Goal: Information Seeking & Learning: Learn about a topic

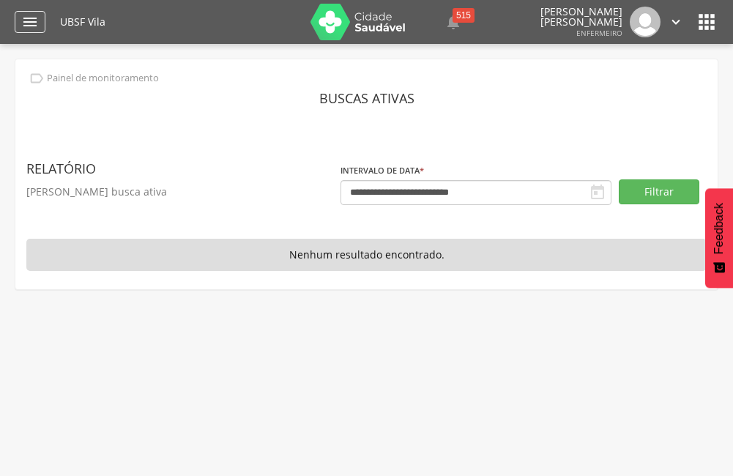
click at [34, 18] on icon "" at bounding box center [30, 22] width 18 height 18
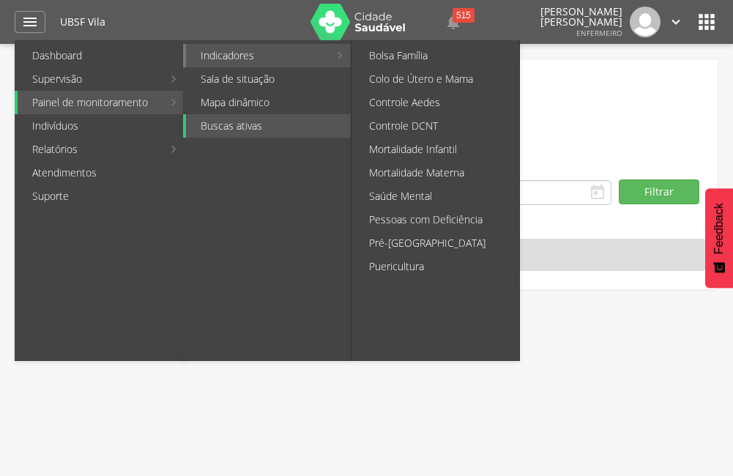
click at [267, 53] on link "Indicadores" at bounding box center [257, 55] width 143 height 23
click at [417, 64] on link "Bolsa Família" at bounding box center [437, 55] width 165 height 23
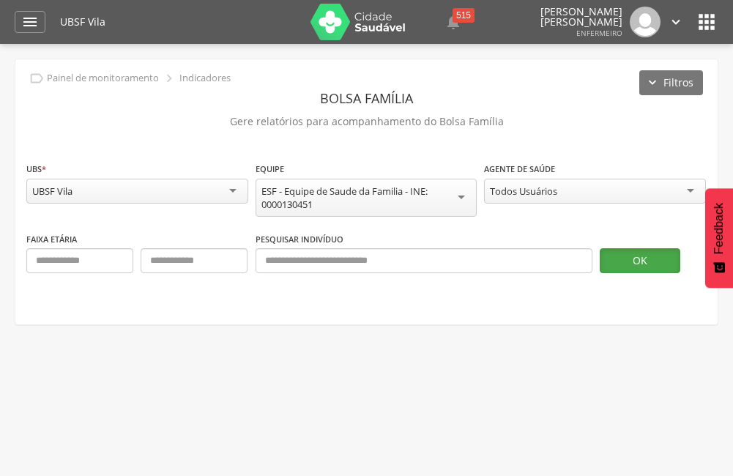
click at [634, 262] on button "OK" at bounding box center [640, 260] width 81 height 25
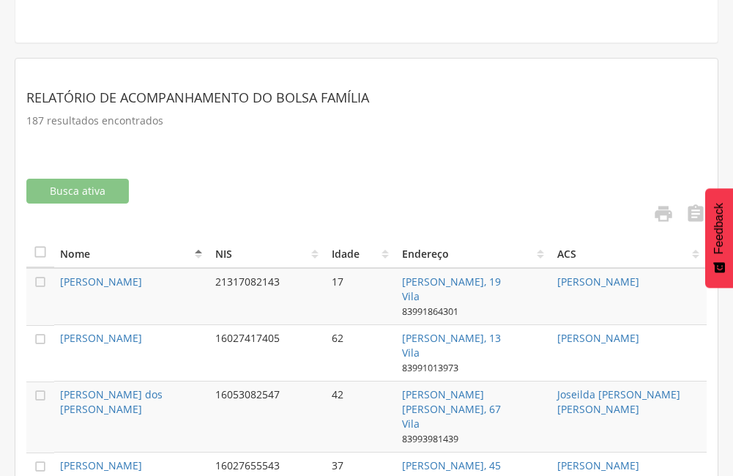
scroll to position [337, 0]
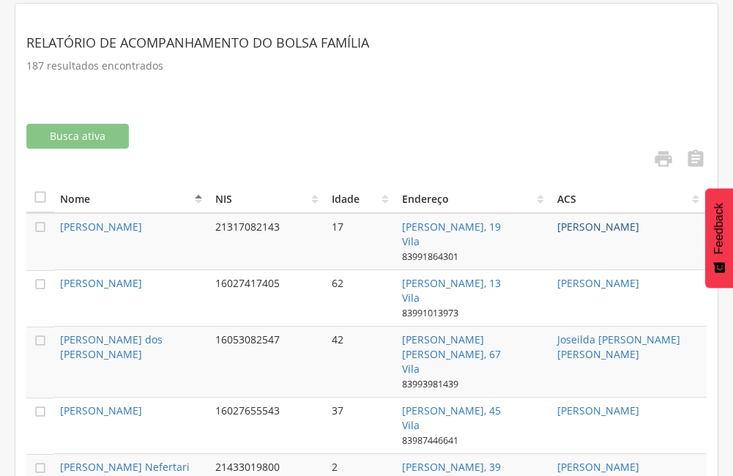
click at [601, 223] on link "[PERSON_NAME]" at bounding box center [598, 227] width 82 height 14
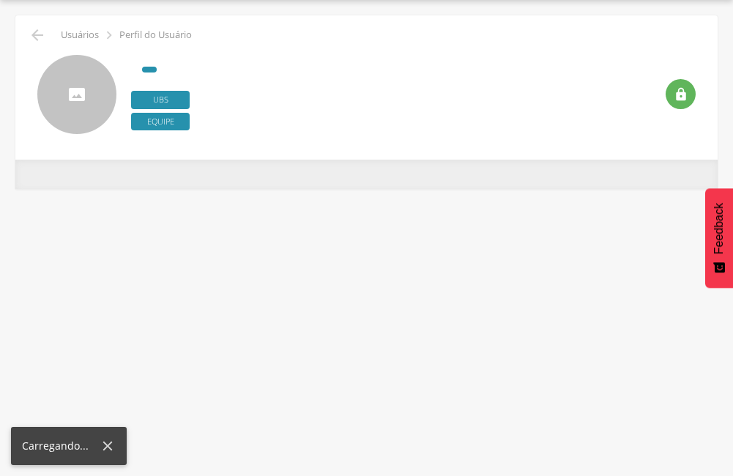
scroll to position [44, 0]
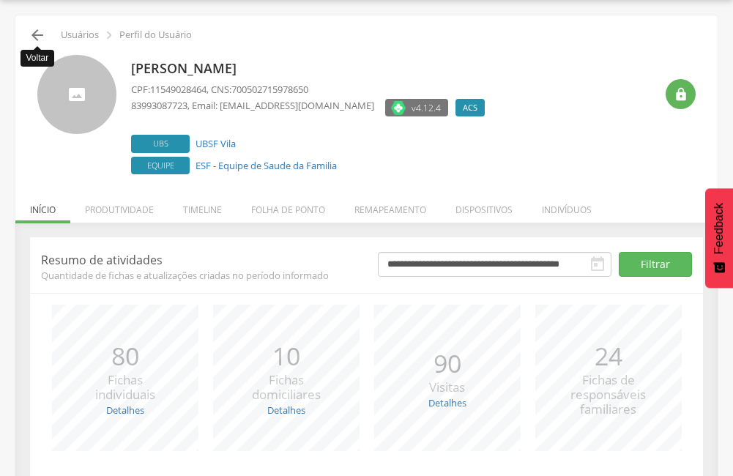
click at [41, 29] on icon "" at bounding box center [38, 35] width 18 height 18
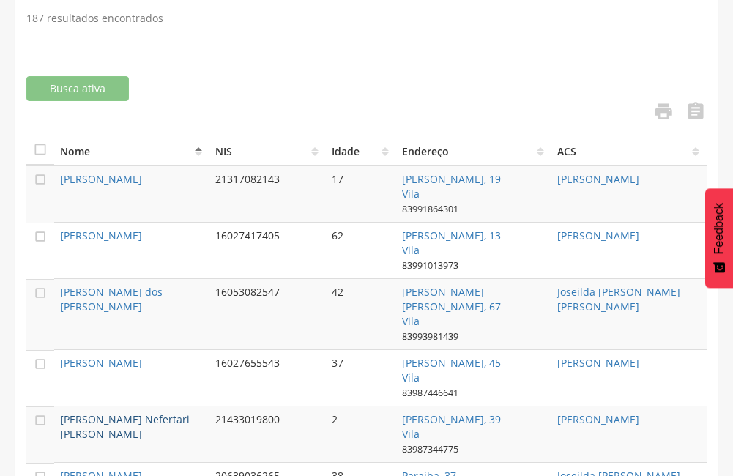
scroll to position [410, 0]
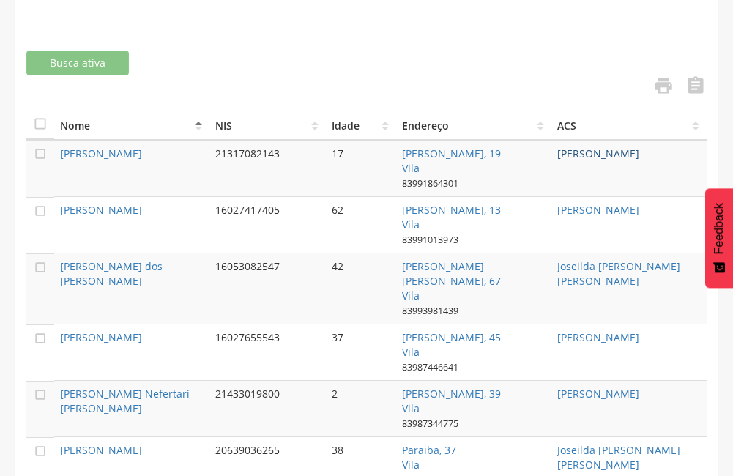
click at [587, 157] on link "[PERSON_NAME]" at bounding box center [598, 154] width 82 height 14
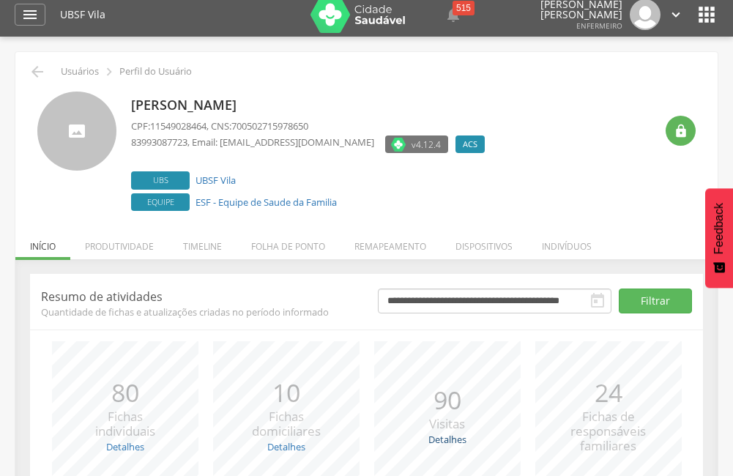
scroll to position [1, 0]
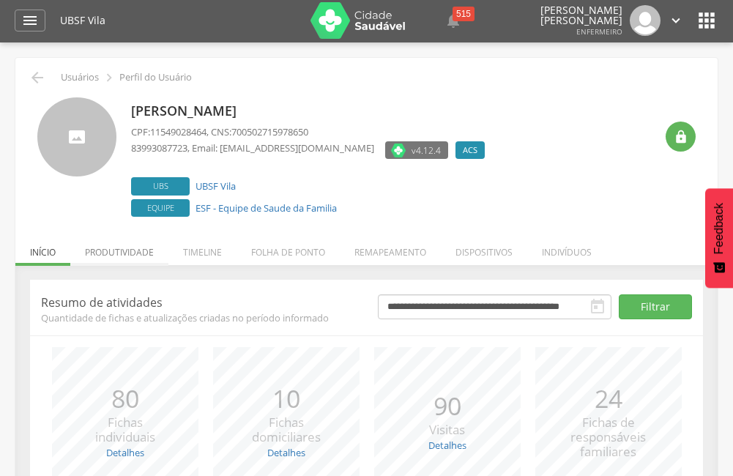
click at [146, 248] on li "Produtividade" at bounding box center [119, 248] width 98 height 34
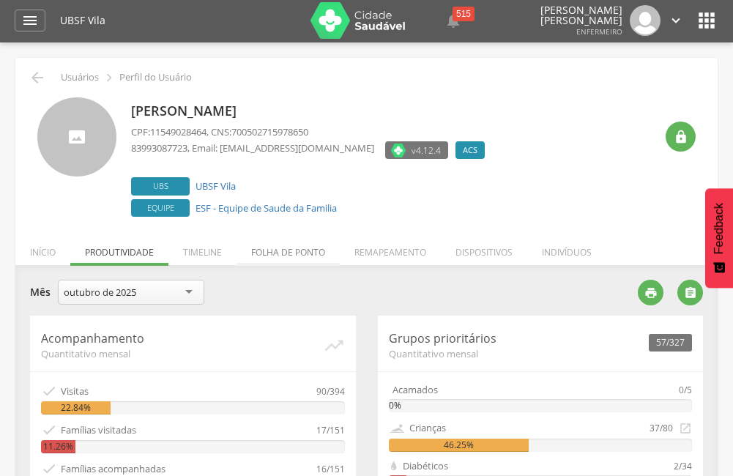
click at [302, 256] on li "Folha de ponto" at bounding box center [288, 248] width 103 height 34
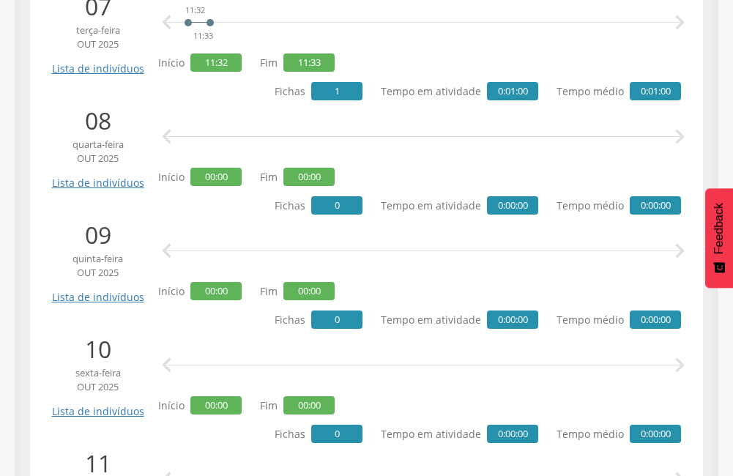
scroll to position [1069, 0]
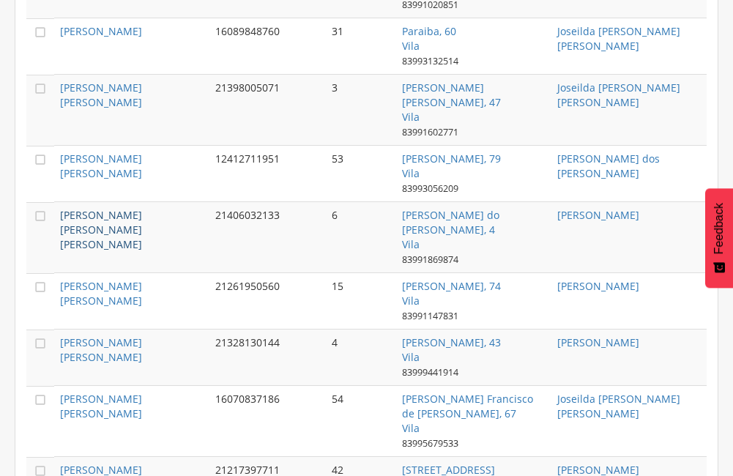
click at [78, 208] on link "[PERSON_NAME] [PERSON_NAME] [PERSON_NAME]" at bounding box center [101, 229] width 82 height 43
type input "**********"
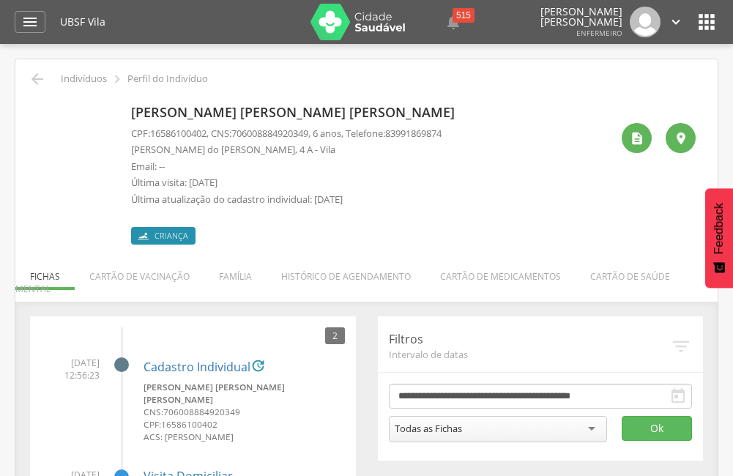
click at [31, 61] on div " Indivíduos  Perfil do Indivíduo [PERSON_NAME] [PERSON_NAME] [PERSON_NAME] CP…" at bounding box center [366, 379] width 702 height 640
click at [28, 79] on div " Indivíduos  Perfil do Indivíduo" at bounding box center [366, 79] width 681 height 18
click at [34, 78] on icon "" at bounding box center [38, 79] width 18 height 18
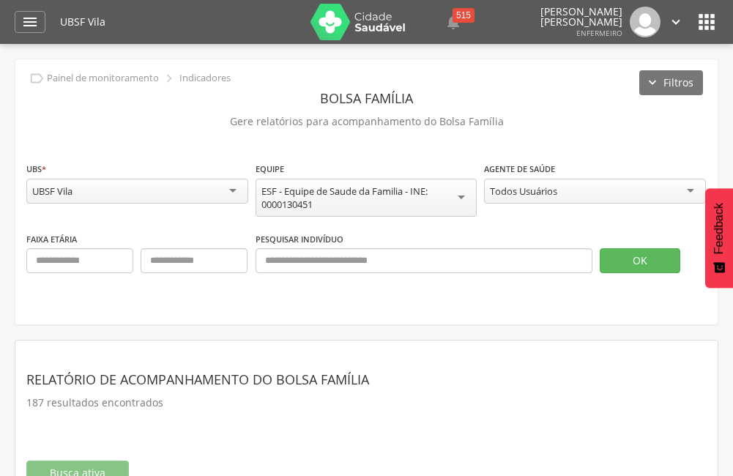
click at [191, 75] on p "Indicadores" at bounding box center [204, 79] width 51 height 12
click at [119, 91] on header "Bolsa Família" at bounding box center [366, 98] width 681 height 26
click at [130, 76] on p "Painel de monitoramento" at bounding box center [103, 79] width 112 height 12
click at [390, 197] on div "ESF - Equipe de Saude da Familia - INE: 0000130451" at bounding box center [367, 198] width 210 height 26
click at [415, 141] on div "**********" at bounding box center [366, 191] width 702 height 265
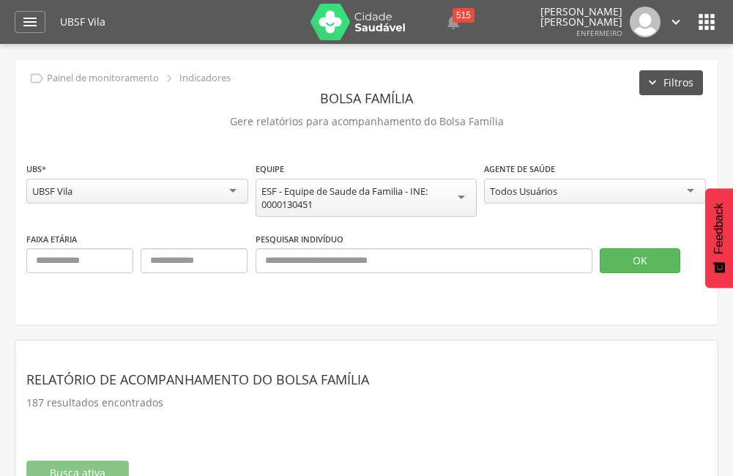
click at [661, 77] on button "Filtros" at bounding box center [672, 82] width 64 height 25
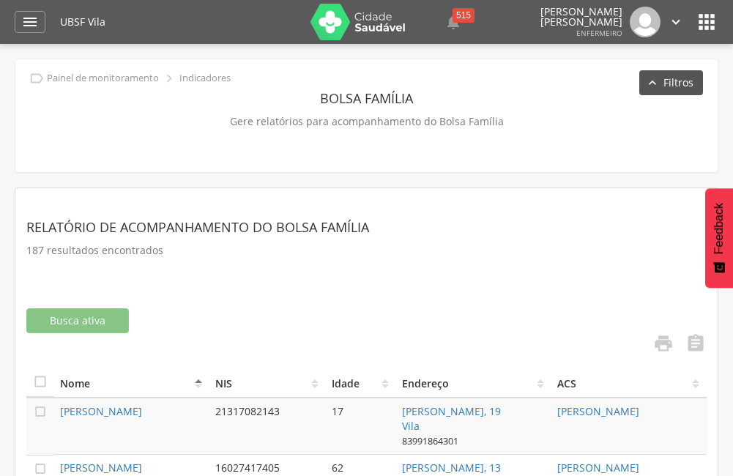
click at [675, 83] on button "Filtros" at bounding box center [672, 82] width 64 height 25
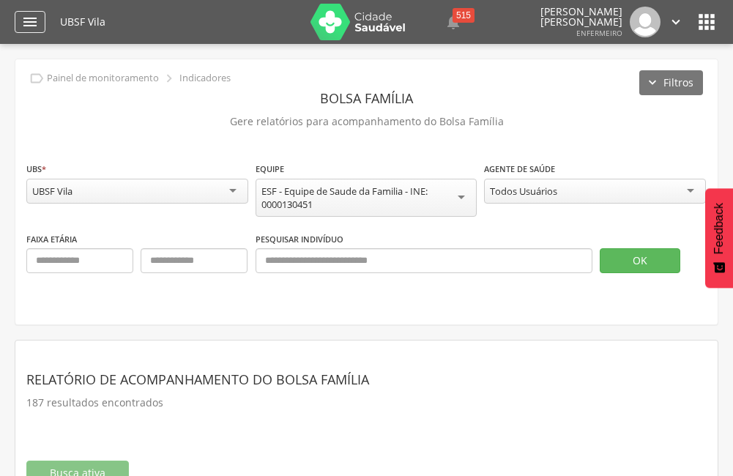
click at [27, 20] on icon "" at bounding box center [30, 22] width 18 height 18
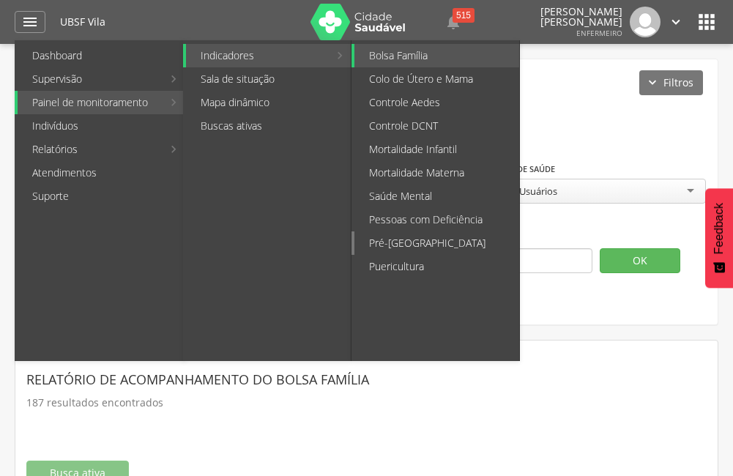
click at [415, 253] on link "Pré-[GEOGRAPHIC_DATA]" at bounding box center [437, 242] width 165 height 23
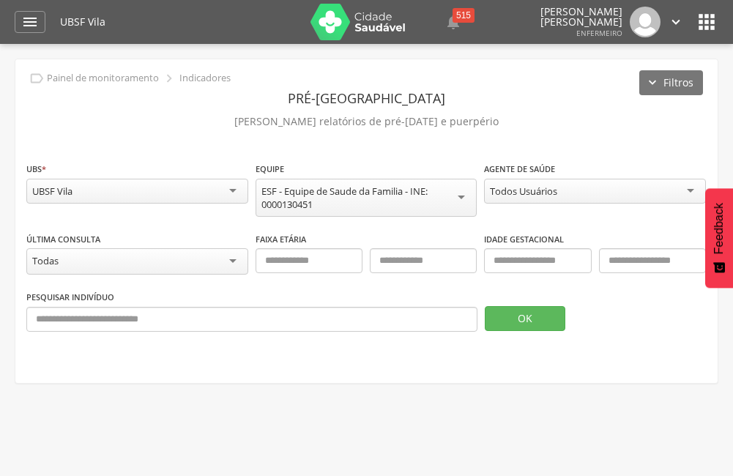
click at [521, 331] on div "Pesquisar indivíduo OK" at bounding box center [366, 315] width 681 height 53
click at [512, 311] on button "OK" at bounding box center [525, 318] width 81 height 25
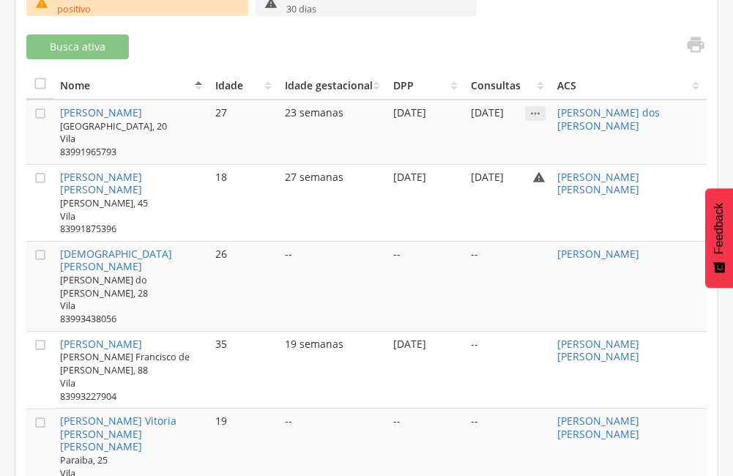
scroll to position [574, 0]
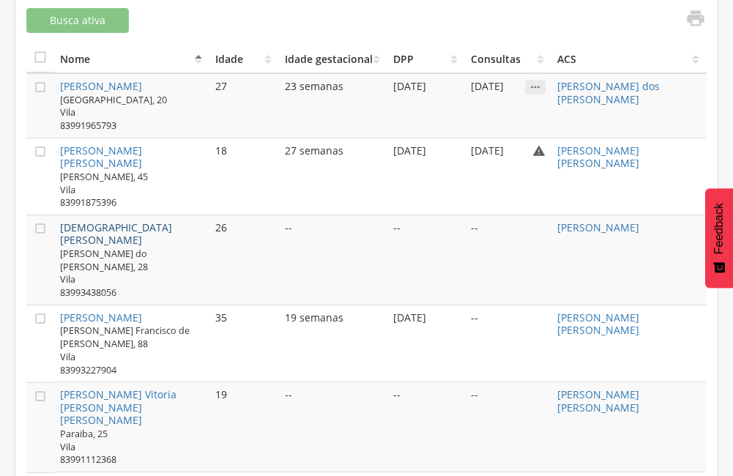
click at [110, 231] on link "[DEMOGRAPHIC_DATA][PERSON_NAME]" at bounding box center [116, 233] width 112 height 27
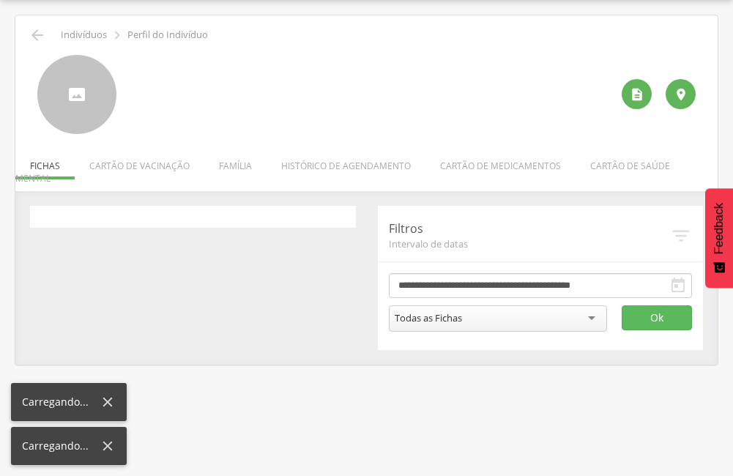
scroll to position [44, 0]
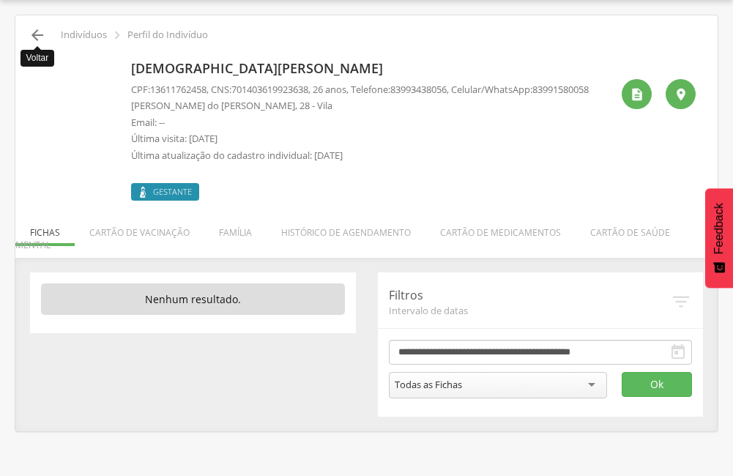
click at [42, 26] on icon "" at bounding box center [38, 35] width 18 height 18
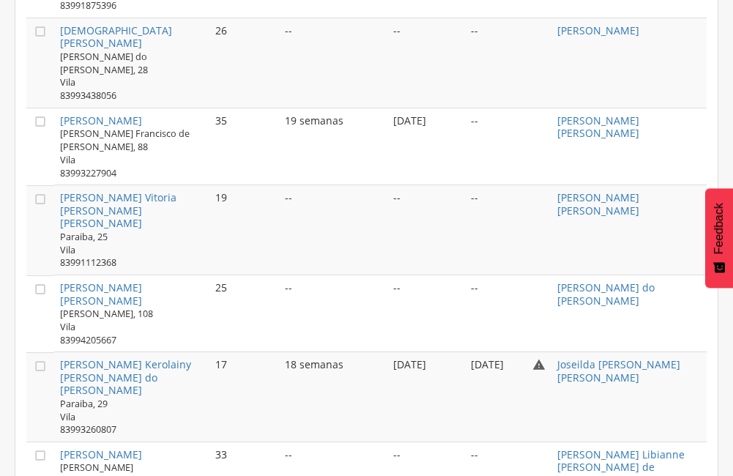
scroll to position [763, 0]
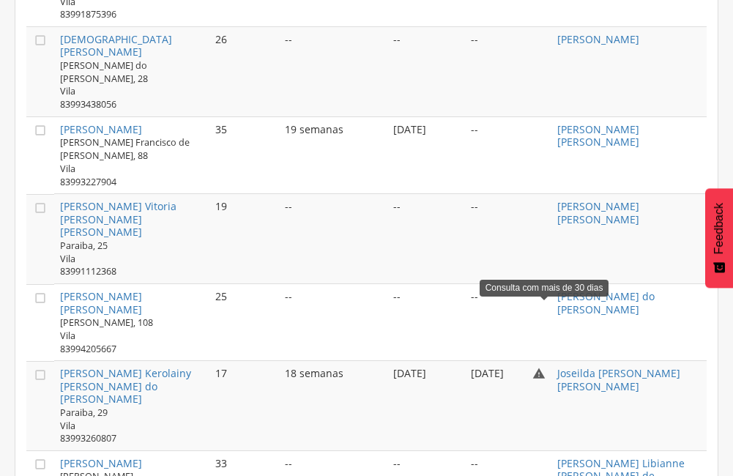
click at [546, 367] on icon "" at bounding box center [539, 373] width 13 height 13
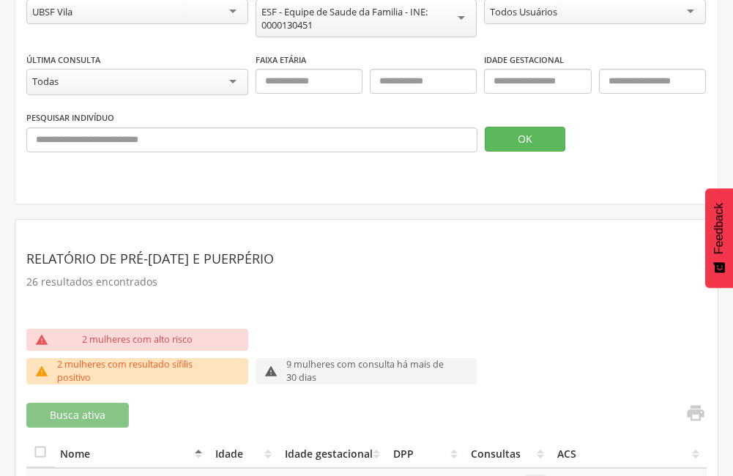
scroll to position [30, 0]
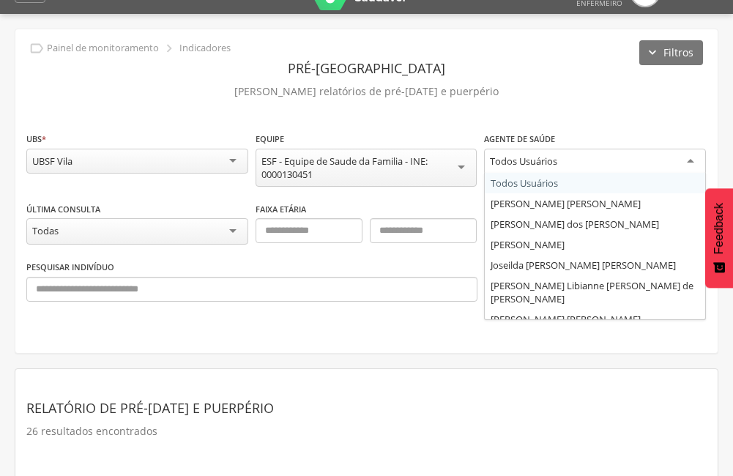
click at [539, 151] on div "Todos Usuários" at bounding box center [595, 162] width 222 height 26
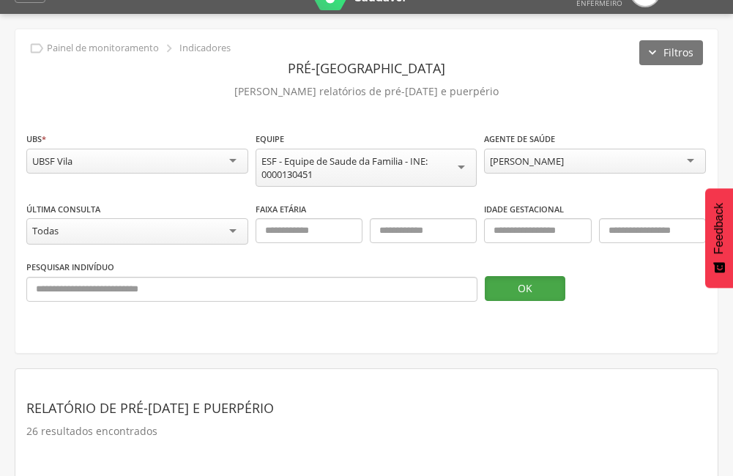
click at [519, 278] on button "OK" at bounding box center [525, 288] width 81 height 25
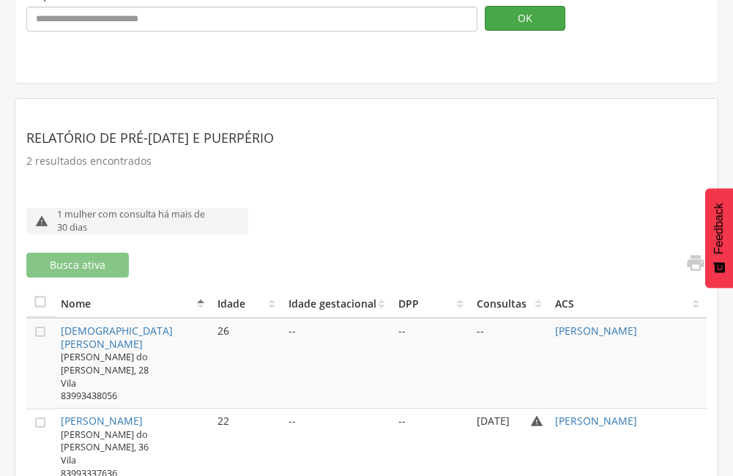
scroll to position [308, 0]
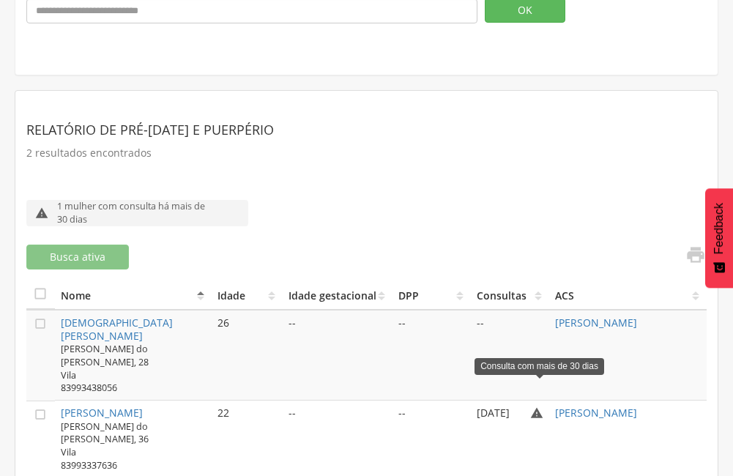
click at [540, 407] on icon "" at bounding box center [536, 413] width 13 height 13
click at [536, 407] on icon "" at bounding box center [536, 413] width 13 height 13
click at [509, 407] on div "[DATE]" at bounding box center [502, 413] width 50 height 13
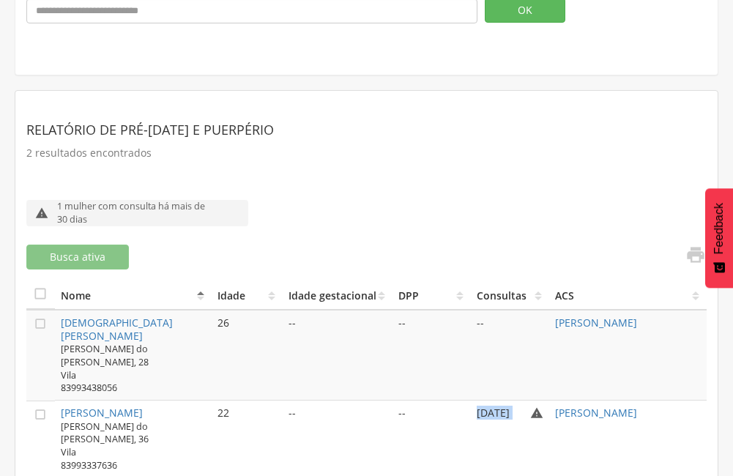
click at [509, 407] on div "[DATE]" at bounding box center [502, 413] width 50 height 13
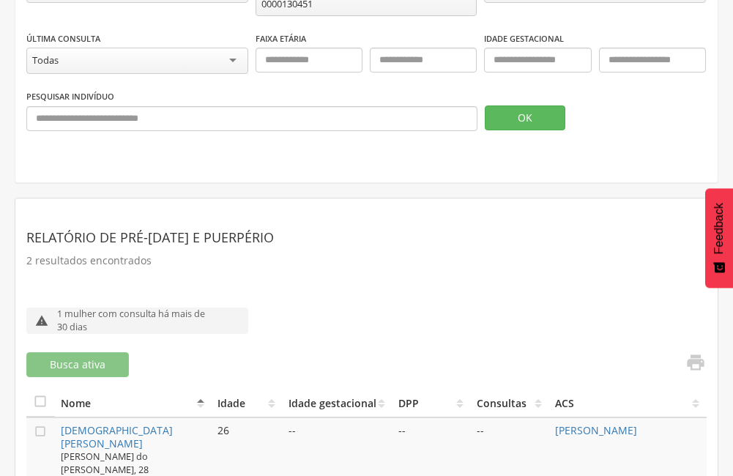
scroll to position [0, 0]
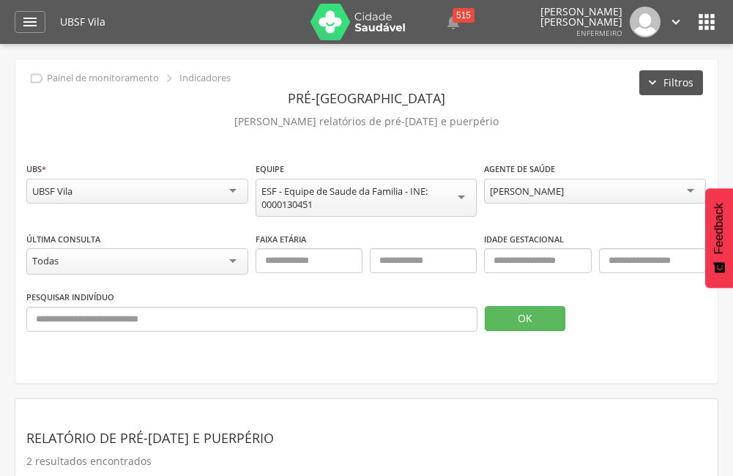
click at [688, 83] on button "Filtros" at bounding box center [672, 82] width 64 height 25
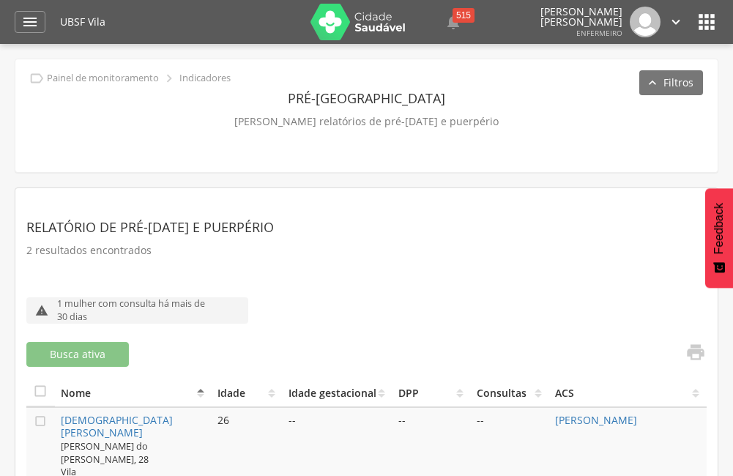
click at [667, 20] on div " Configurações Sair" at bounding box center [654, 22] width 62 height 31
click at [678, 23] on icon "" at bounding box center [676, 22] width 16 height 16
click at [708, 17] on icon "" at bounding box center [706, 21] width 23 height 23
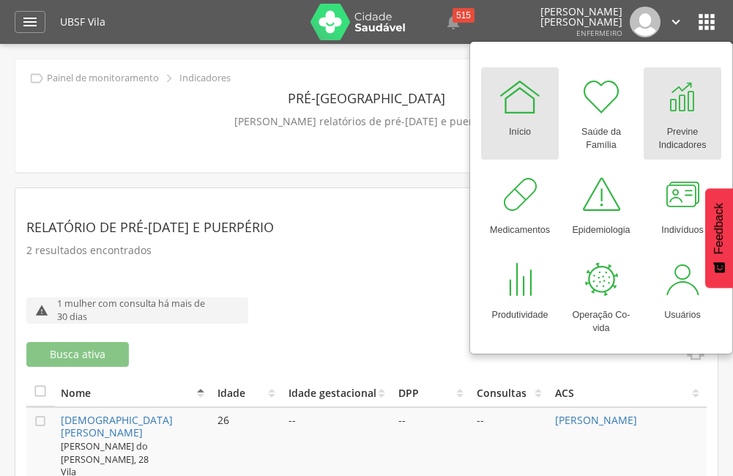
click at [686, 126] on div "Previne Indicadores" at bounding box center [682, 136] width 63 height 34
